Goal: Task Accomplishment & Management: Use online tool/utility

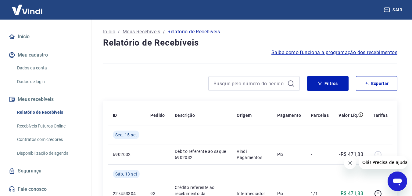
scroll to position [53, 0]
click at [35, 125] on link "Recebíveis Futuros Online" at bounding box center [49, 126] width 69 height 13
